Goal: Task Accomplishment & Management: Manage account settings

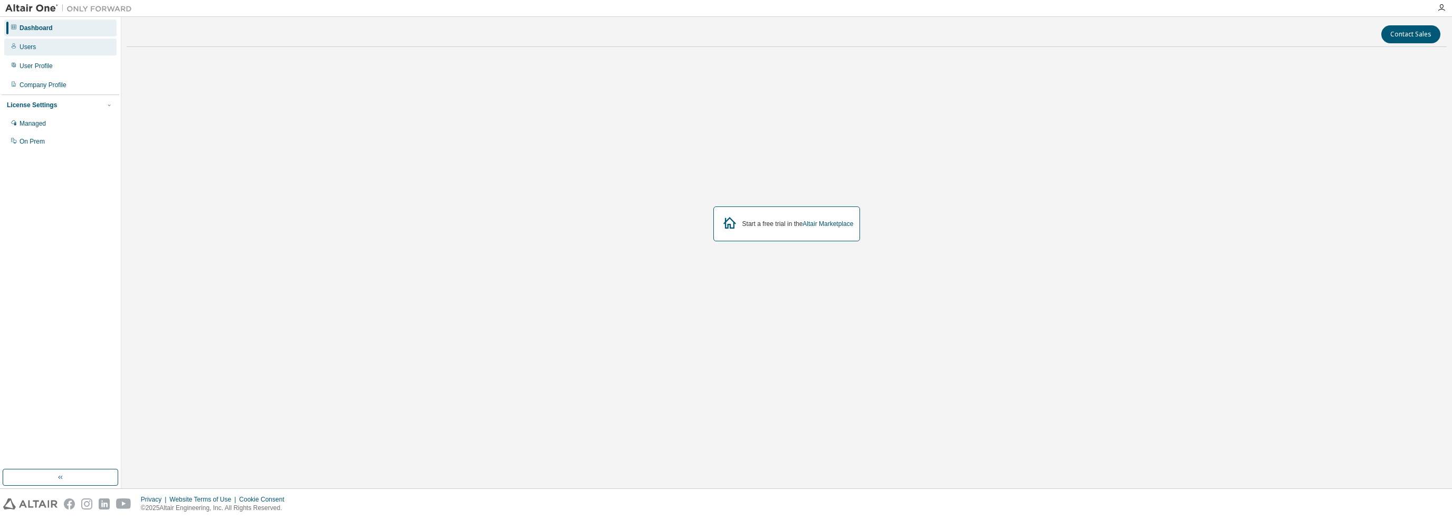
click at [34, 43] on div "Users" at bounding box center [28, 47] width 16 height 8
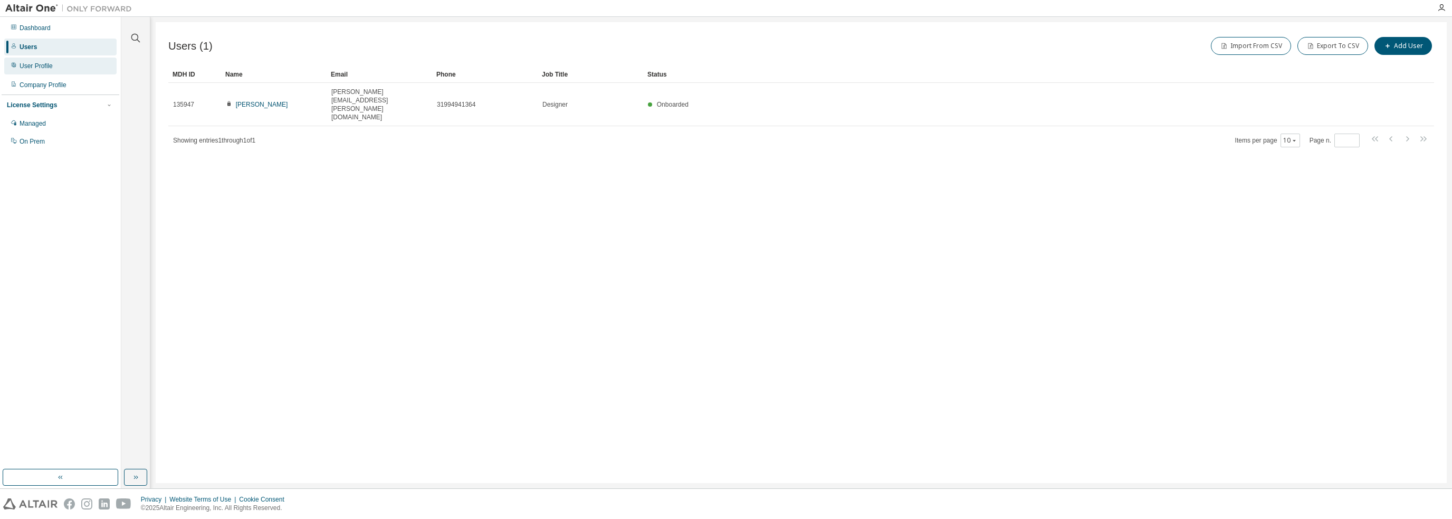
click at [46, 67] on div "User Profile" at bounding box center [36, 66] width 33 height 8
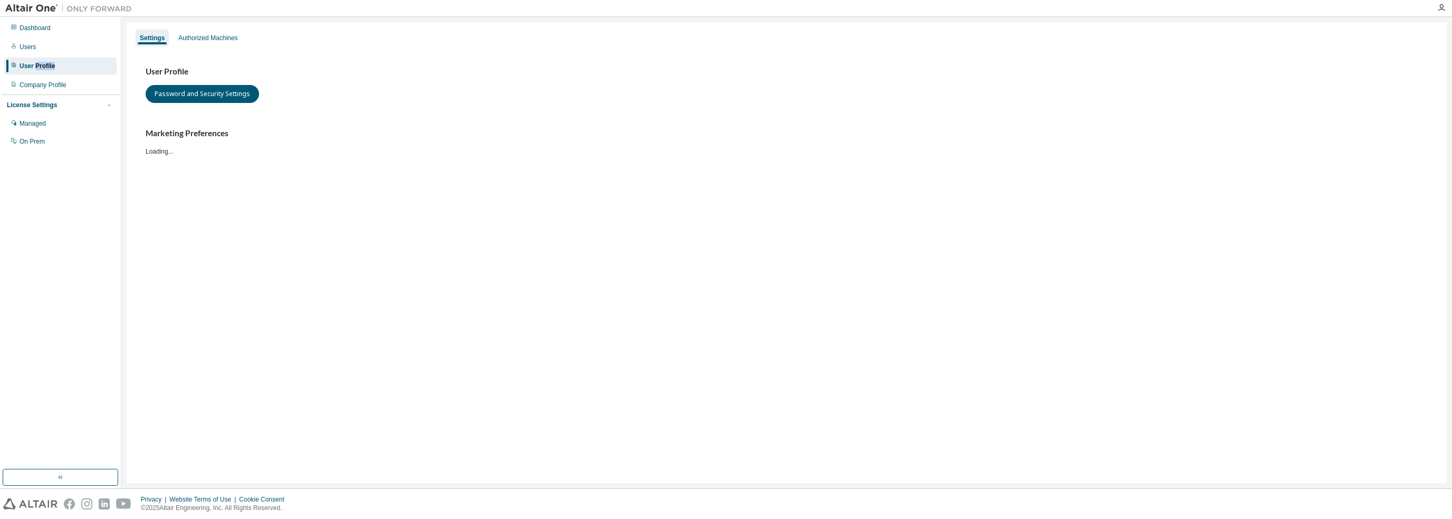
click at [45, 67] on div "User Profile" at bounding box center [37, 66] width 35 height 8
click at [207, 36] on div "Authorized Machines" at bounding box center [207, 38] width 59 height 8
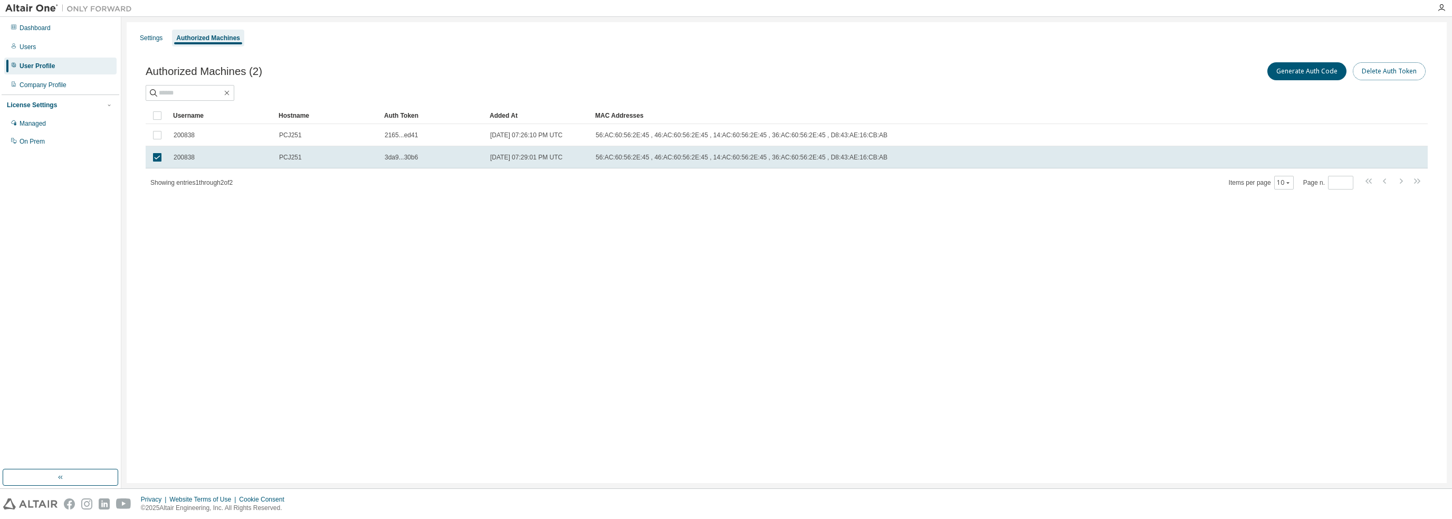
click at [1384, 71] on button "Delete Auth Token" at bounding box center [1389, 71] width 73 height 18
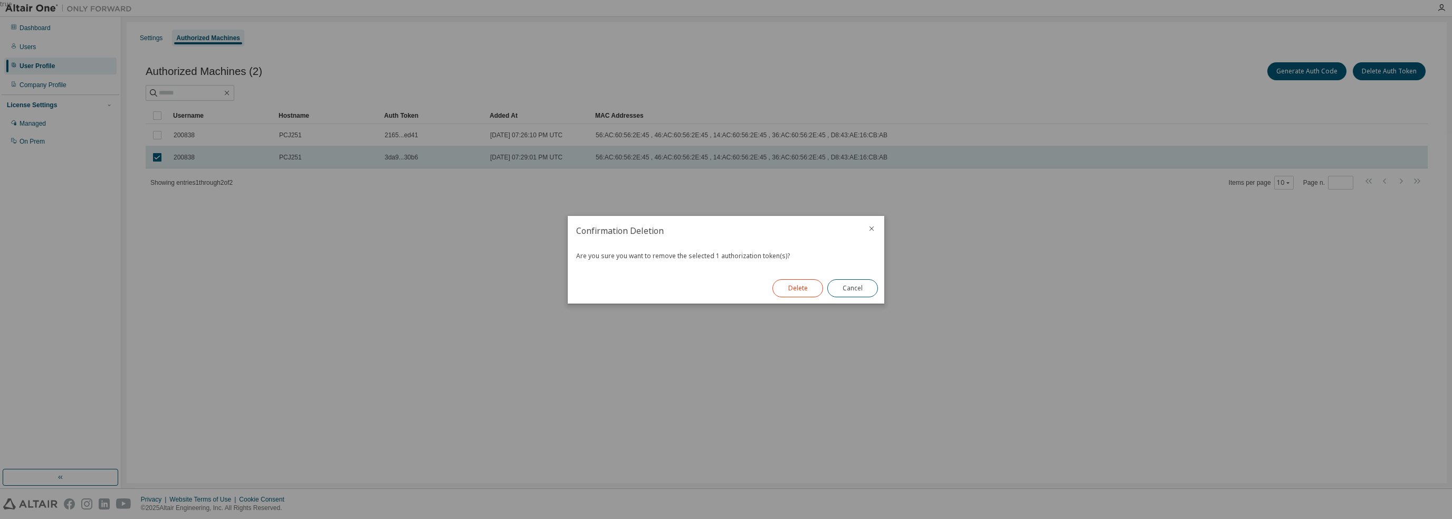
click at [802, 292] on button "Delete" at bounding box center [798, 288] width 51 height 18
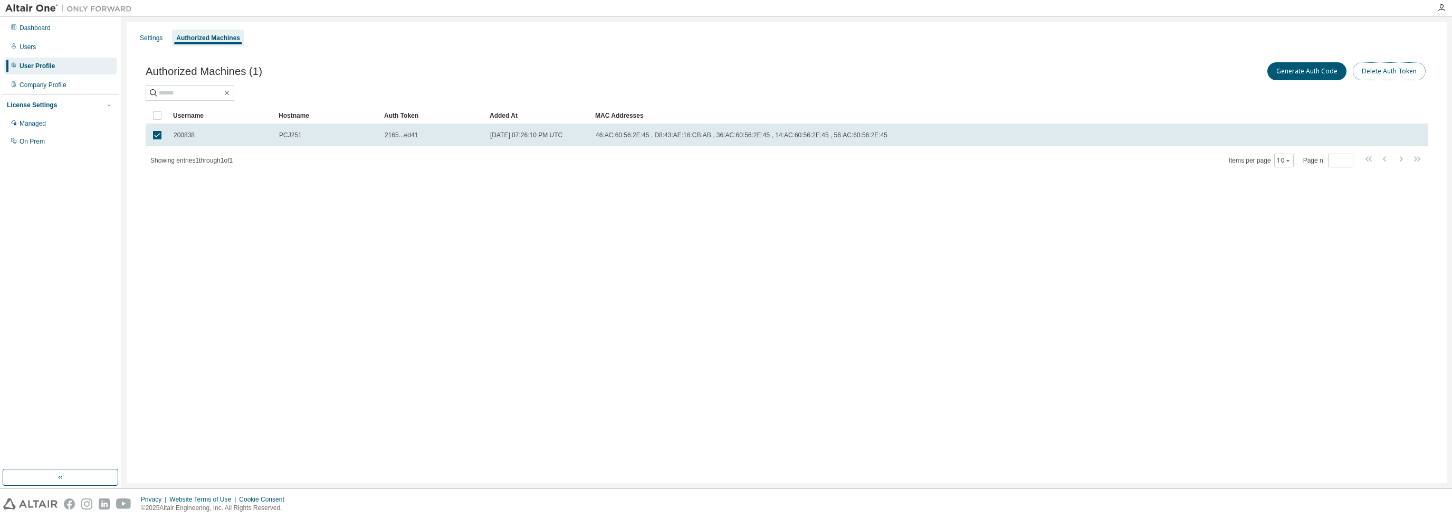
click at [1402, 68] on button "Delete Auth Token" at bounding box center [1389, 71] width 73 height 18
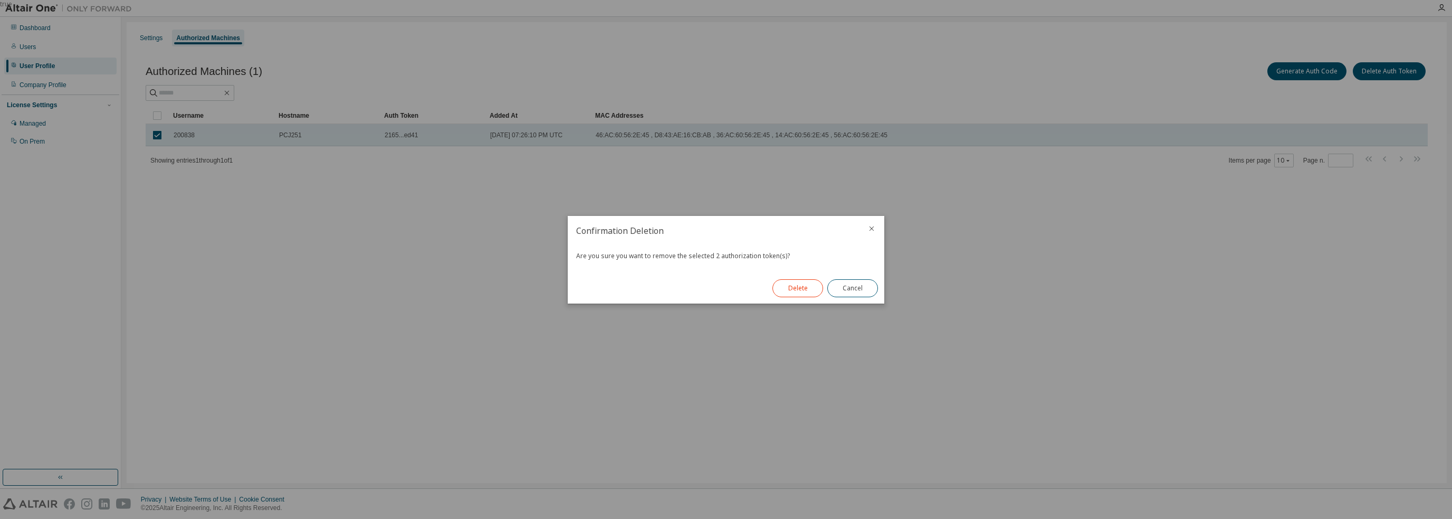
click at [802, 288] on button "Delete" at bounding box center [798, 288] width 51 height 18
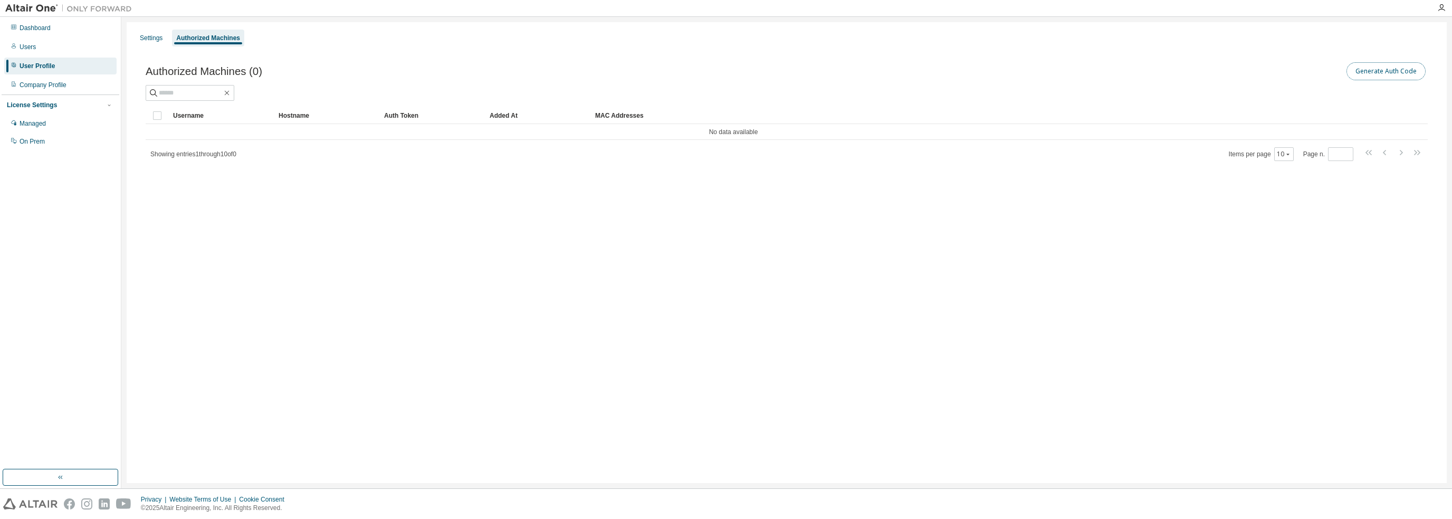
click at [1383, 71] on button "Generate Auth Code" at bounding box center [1386, 71] width 79 height 18
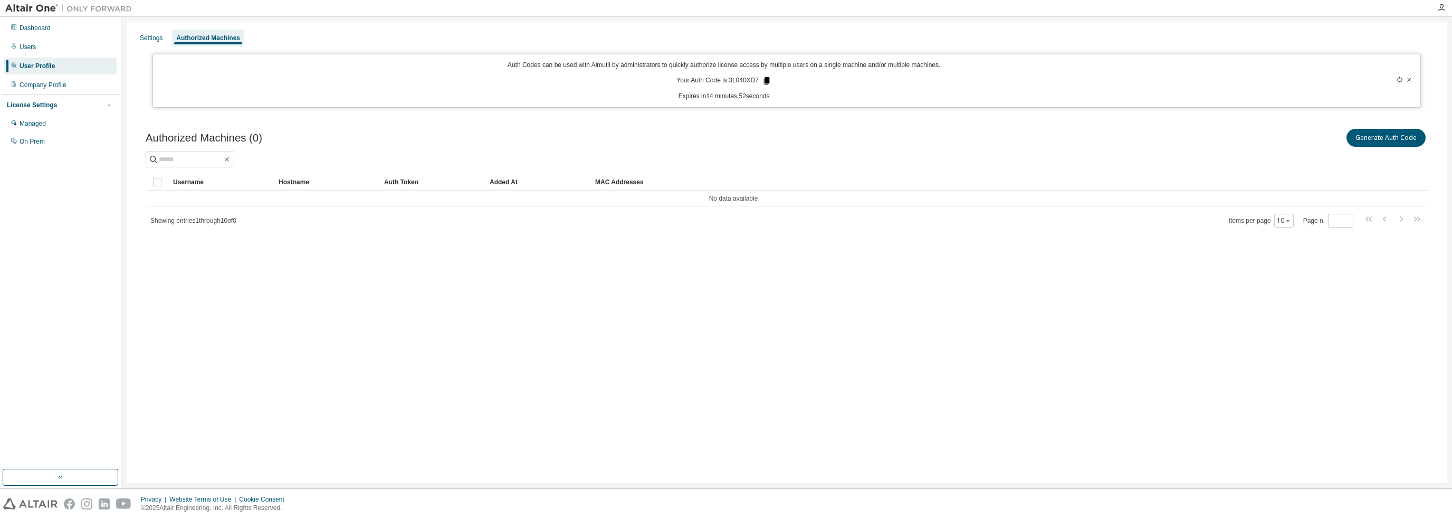
click at [766, 80] on icon at bounding box center [767, 80] width 6 height 7
click at [1053, 418] on div "Settings Authorized Machines Auth Codes can be used with Almutil by administrat…" at bounding box center [787, 252] width 1320 height 461
click at [1021, 285] on div "Settings Authorized Machines Auth Codes can be used with Almutil by administrat…" at bounding box center [787, 252] width 1320 height 461
click at [884, 264] on div "Settings Authorized Machines Auth Codes can be used with Almutil by administrat…" at bounding box center [787, 252] width 1320 height 461
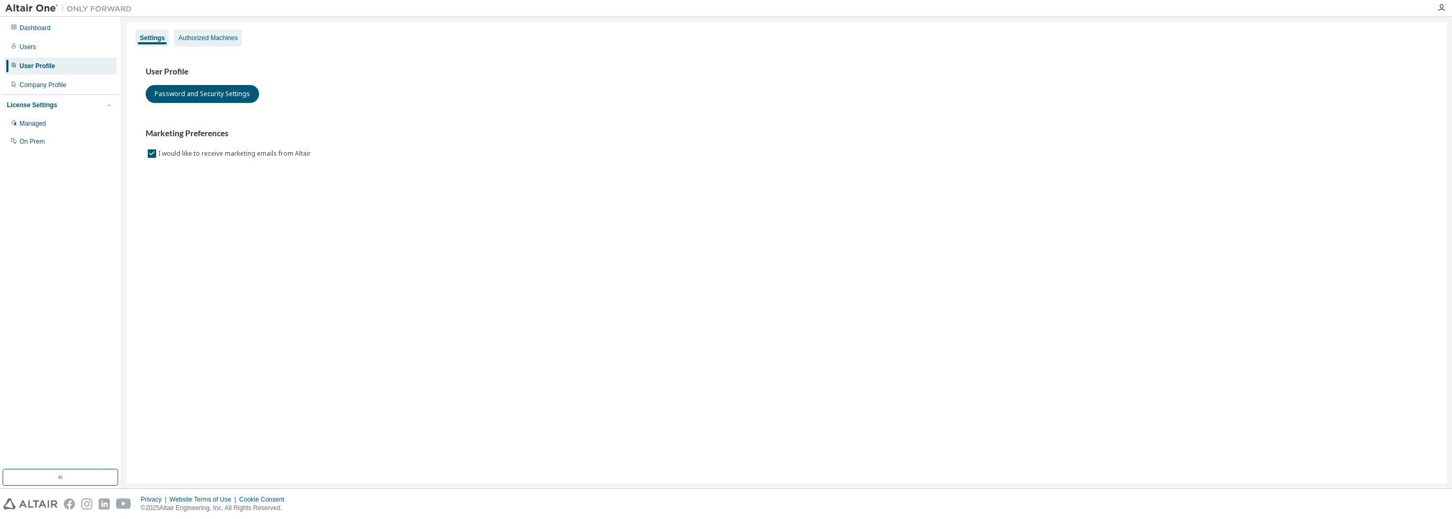
click at [212, 40] on div "Authorized Machines" at bounding box center [207, 38] width 59 height 8
